Goal: Find specific page/section: Find specific page/section

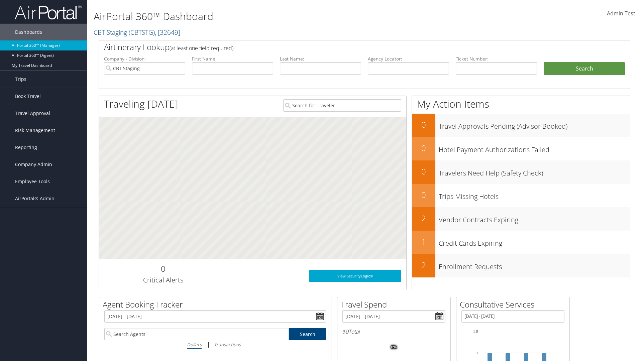
click at [43, 164] on span "Company Admin" at bounding box center [33, 164] width 37 height 17
click at [0, 0] on link "People" at bounding box center [0, 0] width 0 height 0
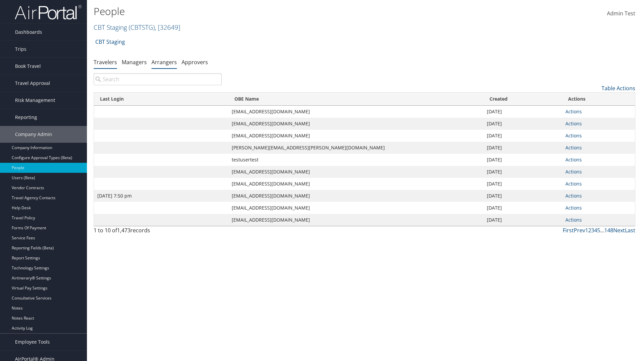
click at [164, 62] on link "Arrangers" at bounding box center [163, 62] width 25 height 7
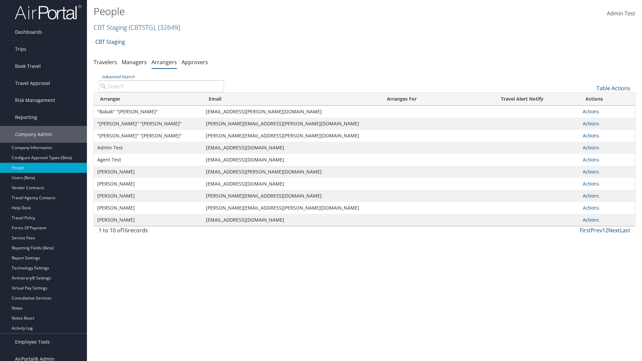
click at [110, 27] on link "CBT Staging ( CBTSTG ) , [ 32649 ]" at bounding box center [137, 27] width 87 height 9
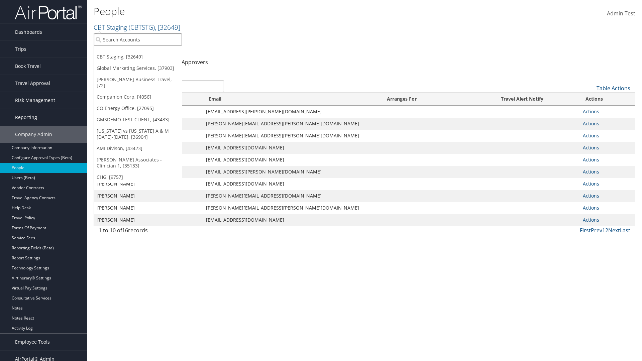
click at [138, 39] on input "search" at bounding box center [138, 39] width 88 height 12
type input "[PERSON_NAME] Business Travel"
click at [147, 52] on div "Christopherson Business Travel (C10001), [72]" at bounding box center [147, 52] width 114 height 6
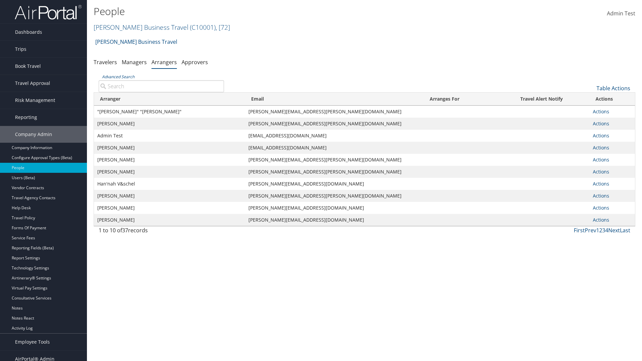
click at [161, 86] on input "Advanced Search" at bounding box center [161, 86] width 125 height 12
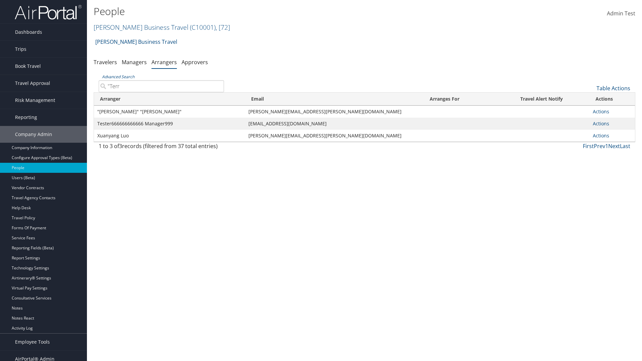
type input ""Terri"
